Goal: Find specific page/section: Find specific page/section

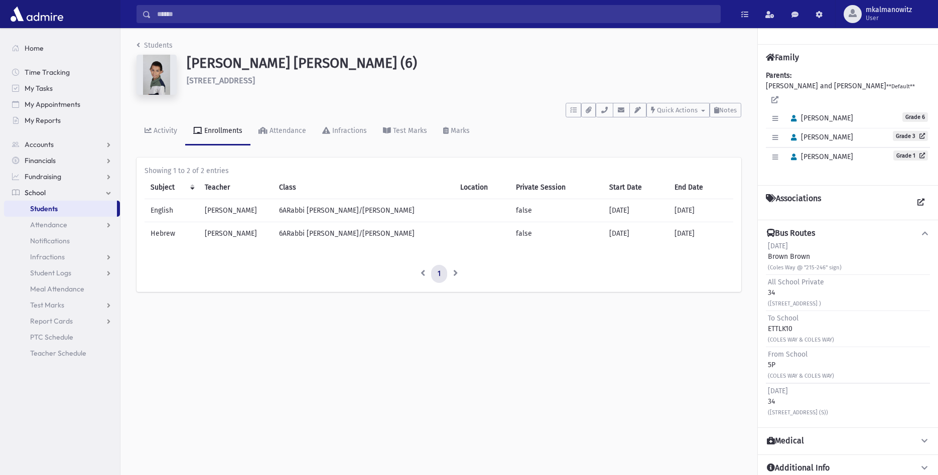
click at [266, 20] on input "Search" at bounding box center [435, 14] width 569 height 18
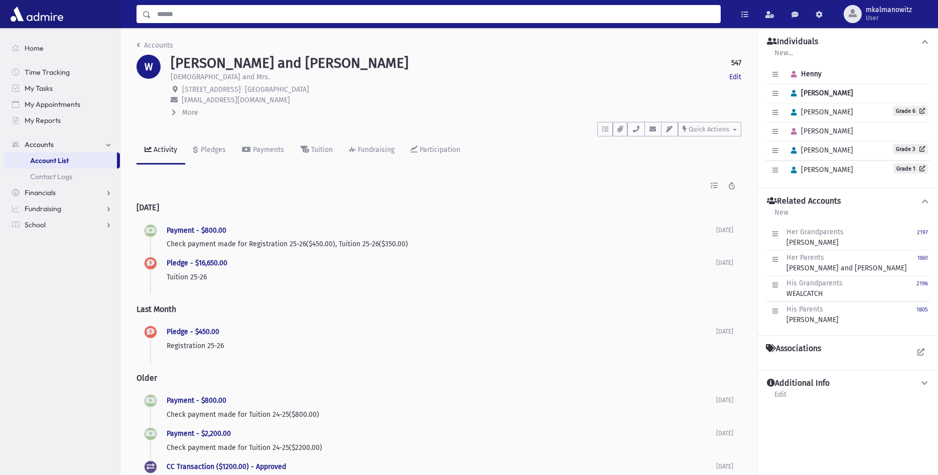
click at [231, 17] on input "Search" at bounding box center [435, 14] width 569 height 18
type input "**********"
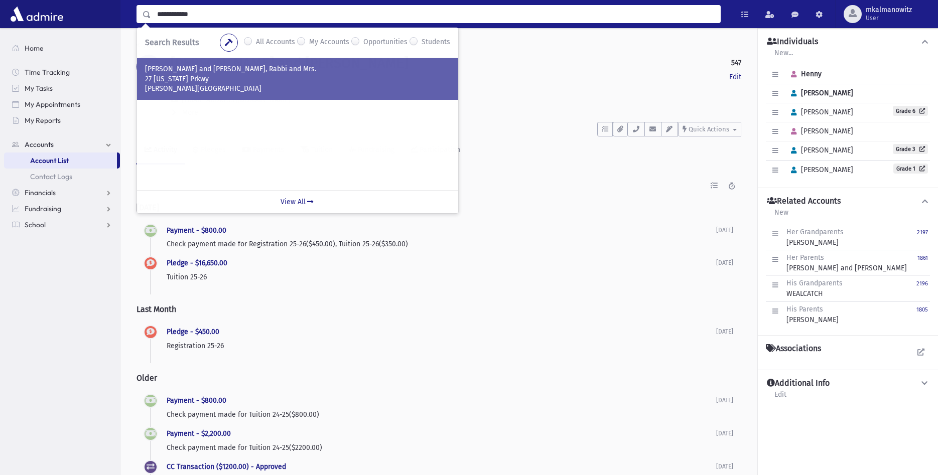
click at [235, 81] on p "27 [US_STATE] Prkwy" at bounding box center [297, 79] width 305 height 10
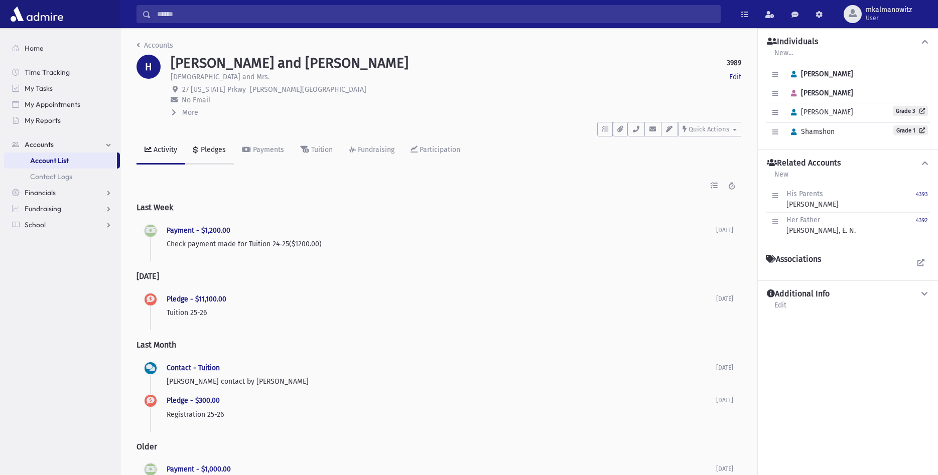
click at [212, 149] on div "Pledges" at bounding box center [212, 150] width 27 height 9
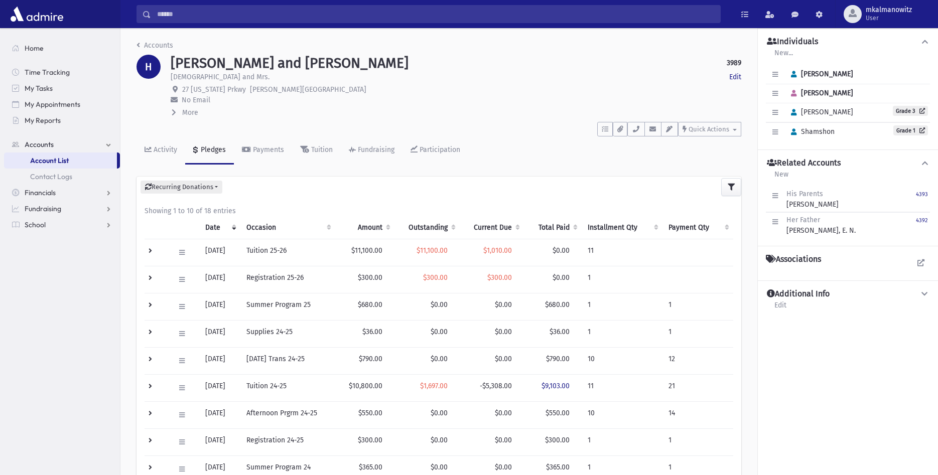
click at [190, 113] on span "More" at bounding box center [190, 112] width 16 height 9
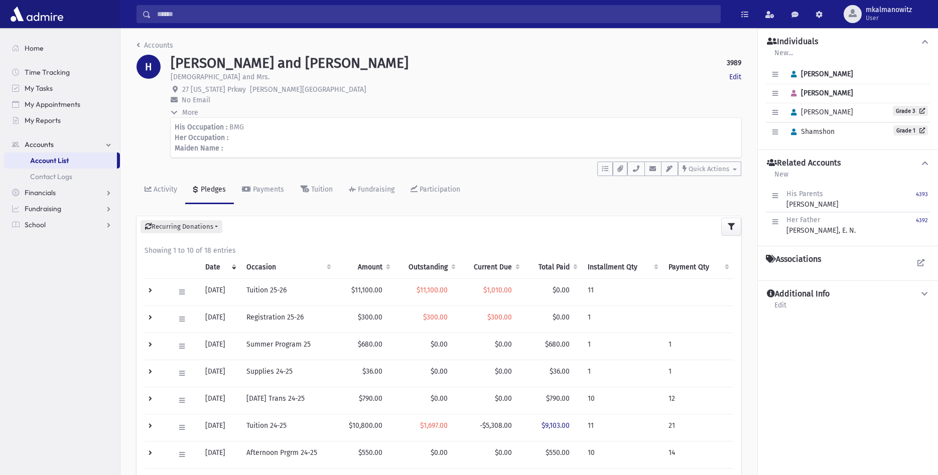
click at [190, 113] on span "More" at bounding box center [190, 112] width 16 height 9
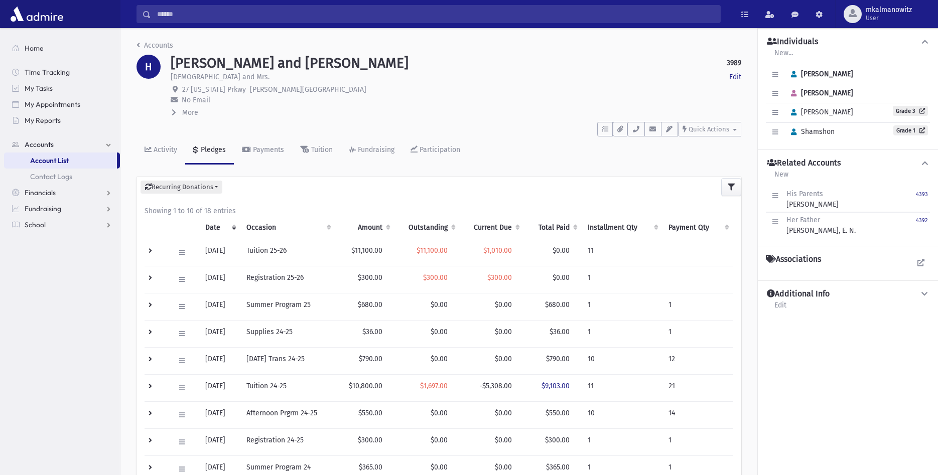
click at [552, 103] on p "No Email" at bounding box center [456, 100] width 571 height 11
click at [158, 148] on div "Activity" at bounding box center [165, 150] width 26 height 9
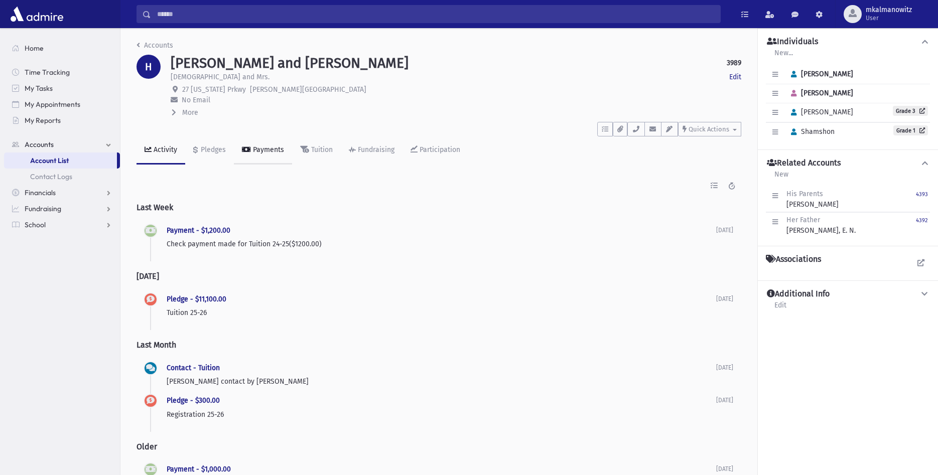
click at [257, 148] on div "Payments" at bounding box center [267, 150] width 33 height 9
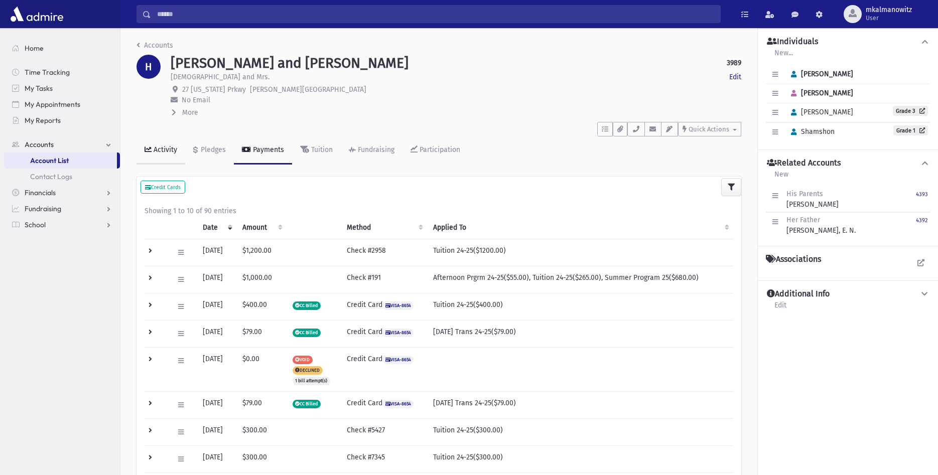
click at [157, 149] on div "Activity" at bounding box center [165, 150] width 26 height 9
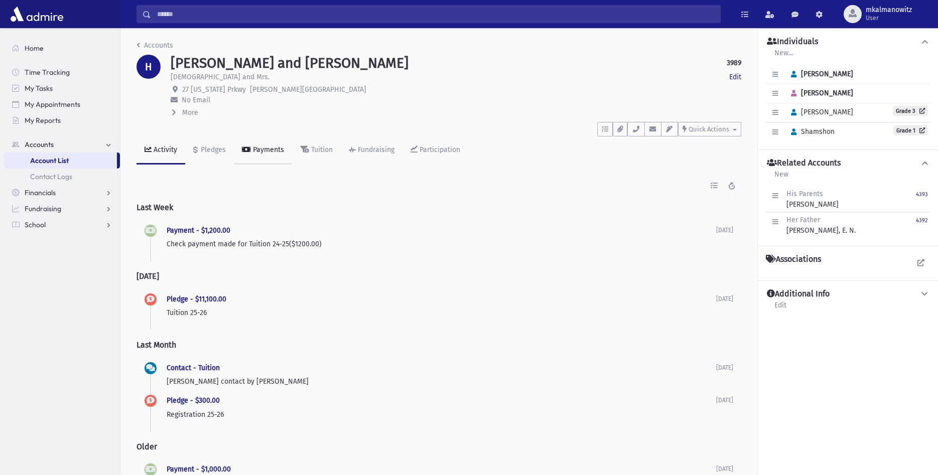
click at [270, 151] on div "Payments" at bounding box center [267, 150] width 33 height 9
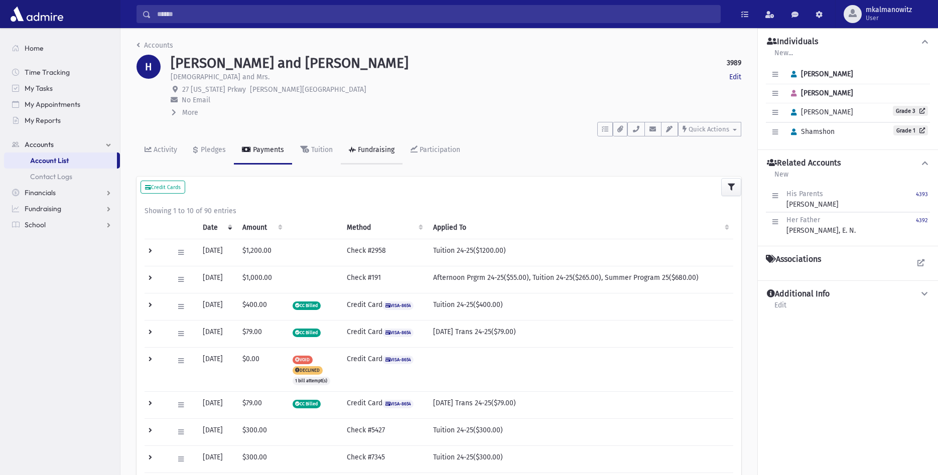
click at [366, 153] on div "Fundraising" at bounding box center [375, 150] width 39 height 9
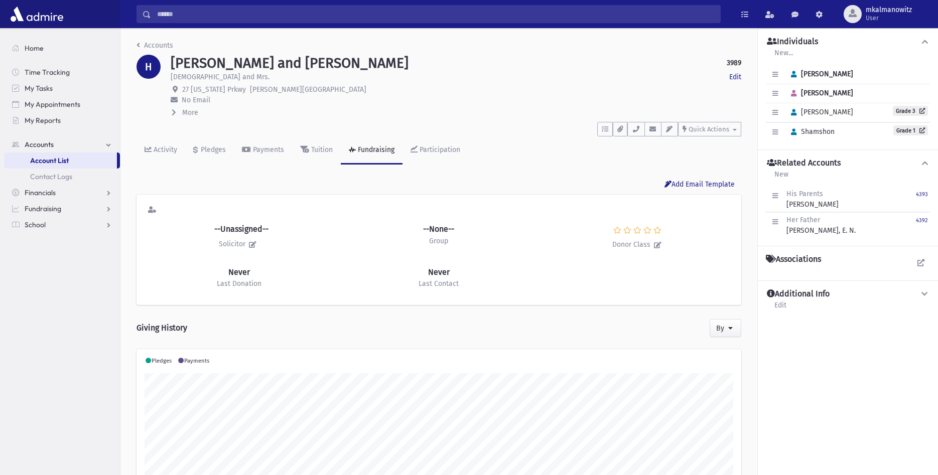
scroll to position [158, 605]
click at [159, 150] on div "Activity" at bounding box center [165, 150] width 26 height 9
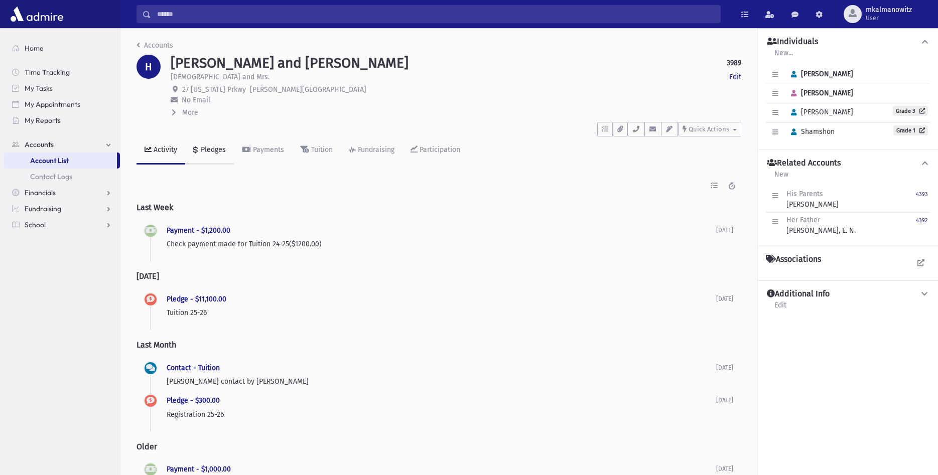
click at [214, 152] on div "Pledges" at bounding box center [212, 150] width 27 height 9
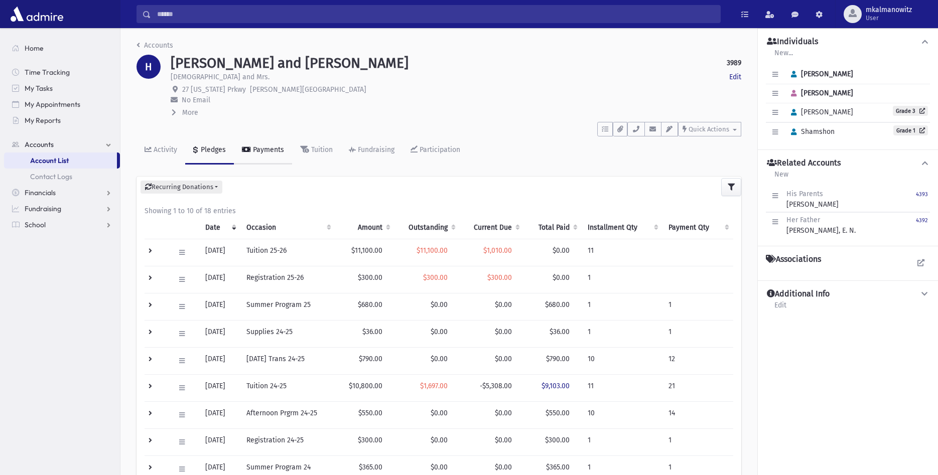
click at [261, 150] on div "Payments" at bounding box center [267, 150] width 33 height 9
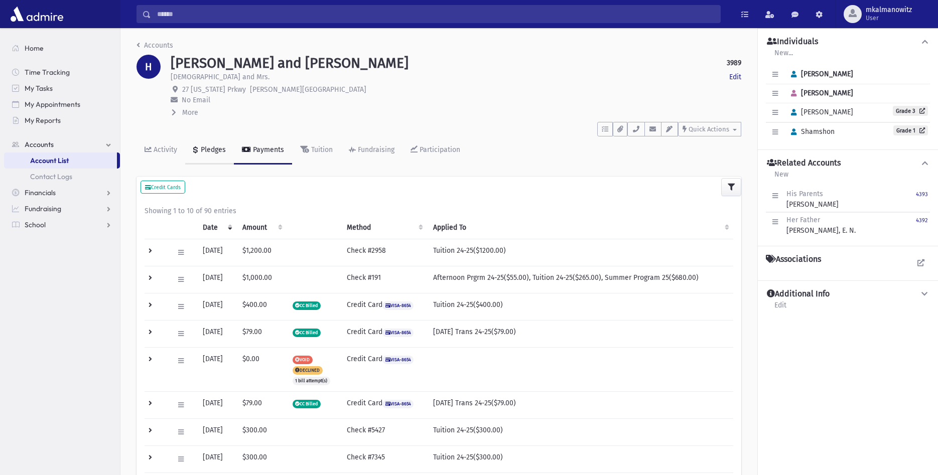
click at [207, 152] on div "Pledges" at bounding box center [212, 150] width 27 height 9
